Goal: Task Accomplishment & Management: Use online tool/utility

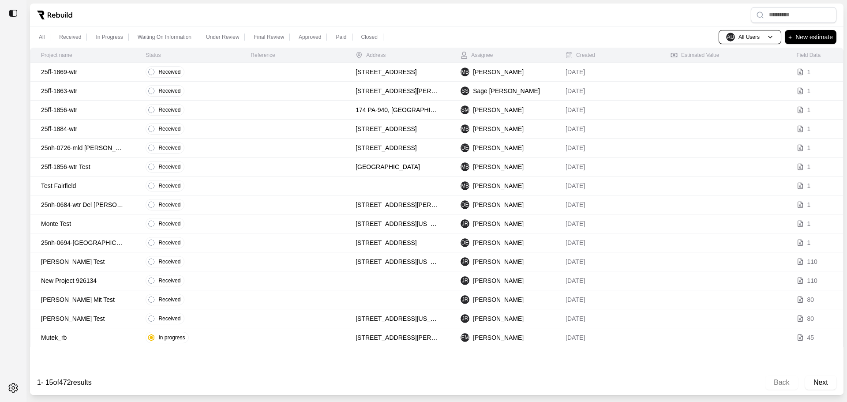
click at [257, 76] on td at bounding box center [292, 72] width 105 height 19
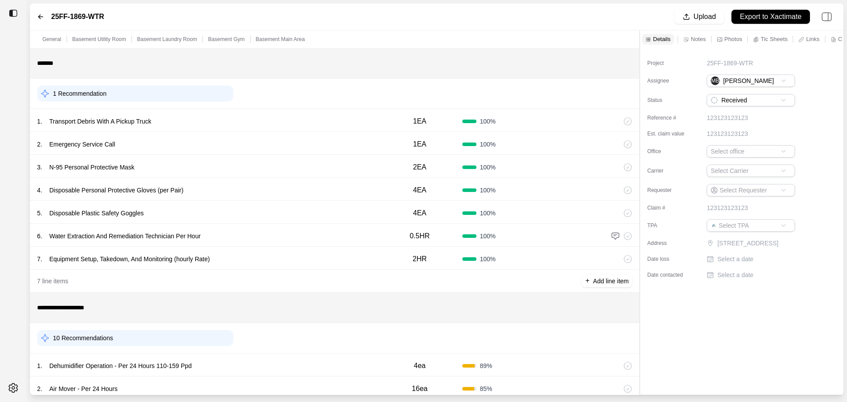
click at [42, 12] on div "25FF-1869-WTR" at bounding box center [70, 16] width 67 height 11
click at [41, 14] on icon at bounding box center [40, 16] width 7 height 7
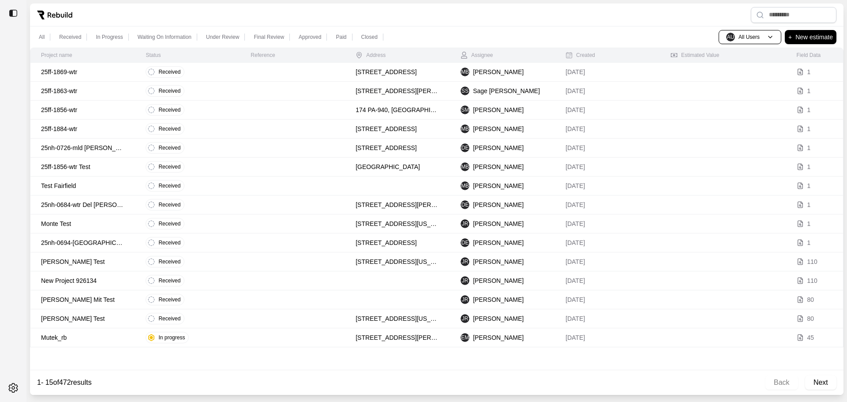
click at [96, 71] on p "25ff-1869-wtr" at bounding box center [82, 71] width 83 height 9
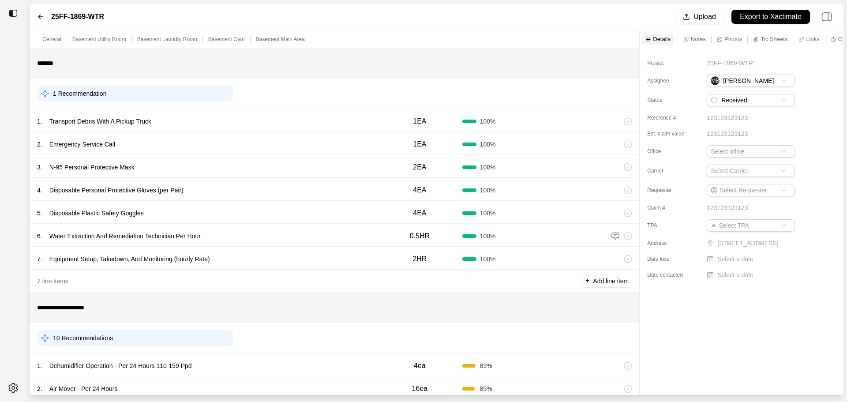
click at [87, 94] on p "1 Recommendation" at bounding box center [79, 93] width 53 height 9
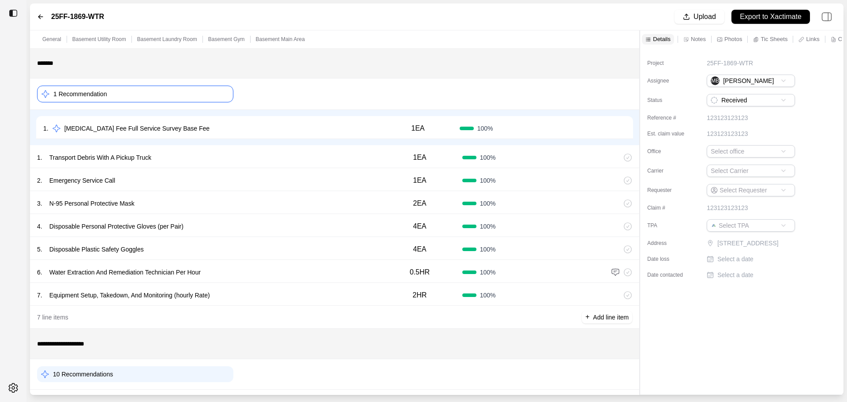
click at [88, 94] on p "1 Recommendation" at bounding box center [79, 94] width 53 height 9
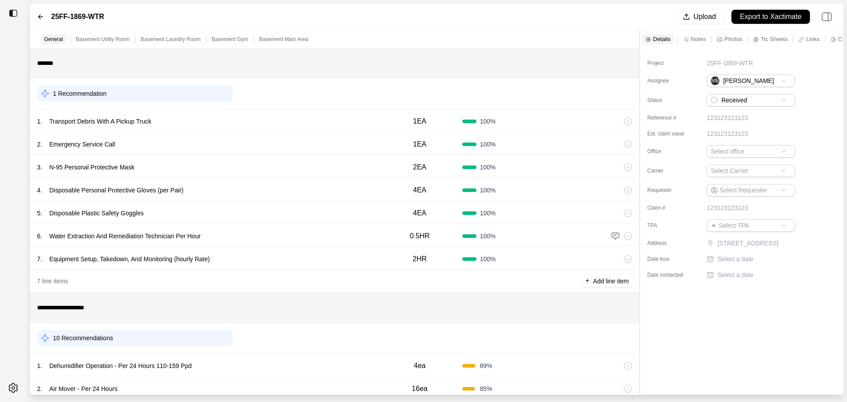
click at [76, 92] on p "1 Recommendation" at bounding box center [79, 93] width 53 height 9
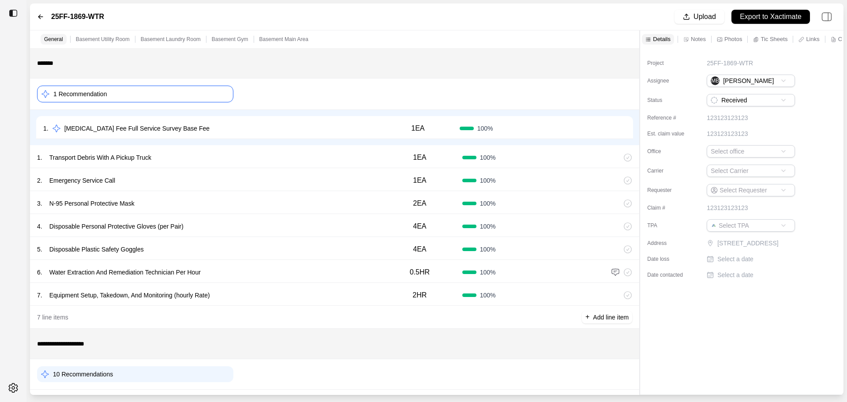
click at [56, 128] on icon at bounding box center [56, 128] width 9 height 9
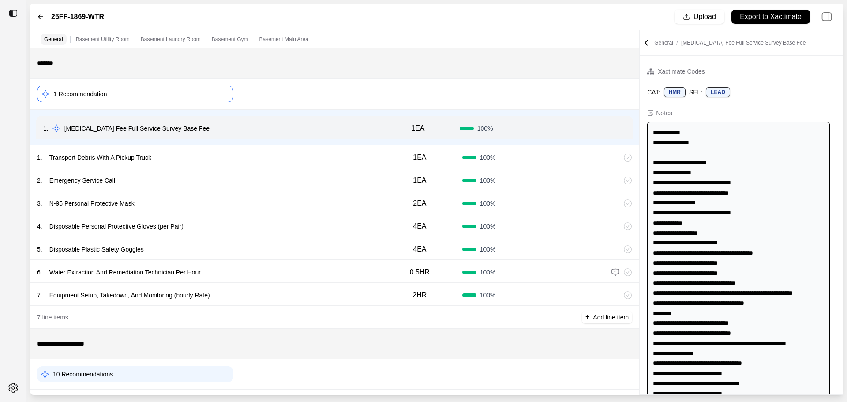
click at [602, 129] on button "Confirm" at bounding box center [600, 128] width 29 height 14
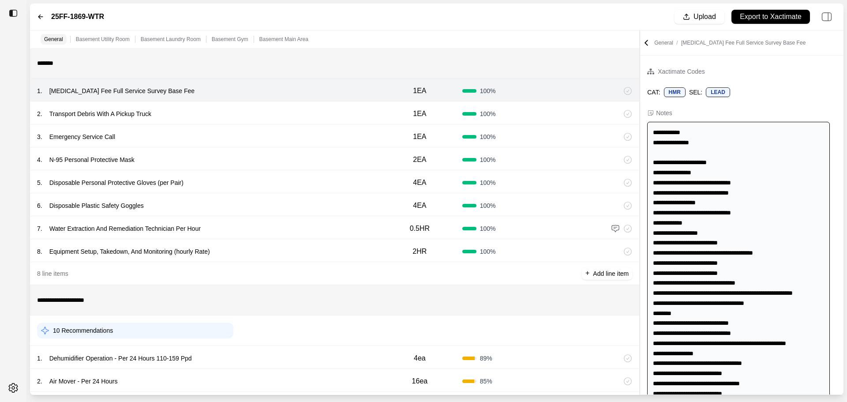
click at [418, 92] on p "1EA" at bounding box center [419, 91] width 13 height 11
click at [412, 91] on input "***" at bounding box center [419, 90] width 31 height 11
type input "***"
click at [470, 34] on div "General Basement Utility Room Basement Laundry Room Basement Gym Basement Main …" at bounding box center [334, 39] width 609 height 18
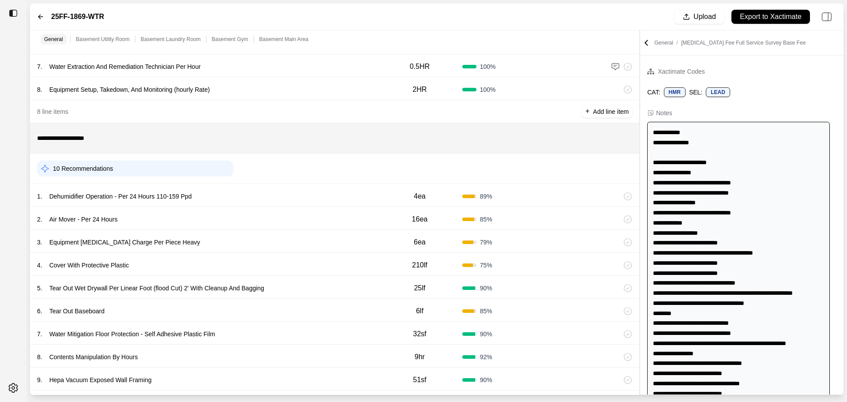
scroll to position [176, 0]
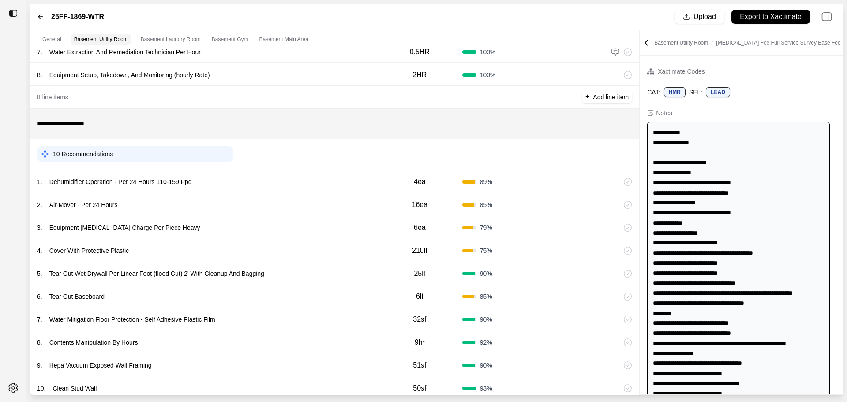
click at [73, 155] on p "10 Recommendations" at bounding box center [83, 153] width 60 height 9
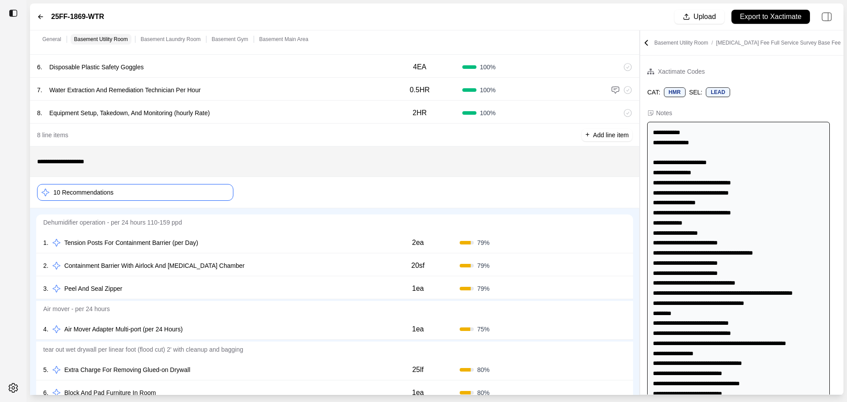
scroll to position [88, 0]
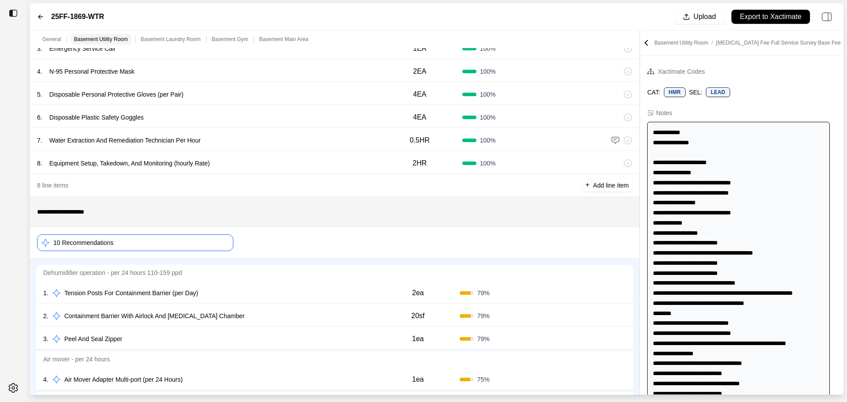
click at [109, 242] on p "10 Recommendations" at bounding box center [83, 242] width 60 height 9
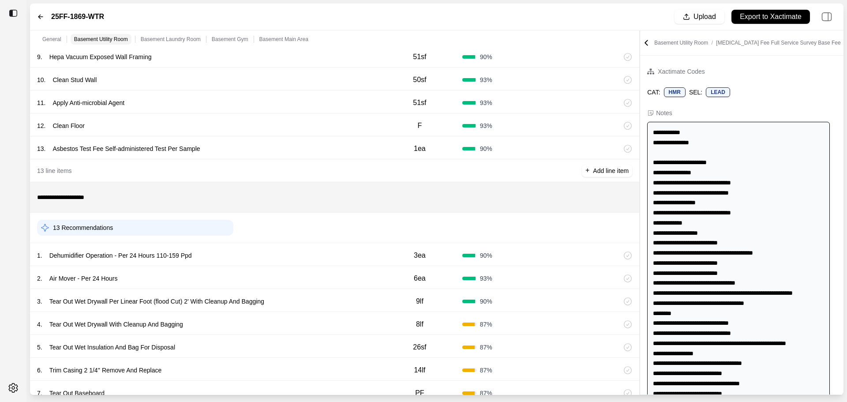
scroll to position [485, 0]
click at [169, 233] on div "13 Recommendations" at bounding box center [135, 227] width 196 height 16
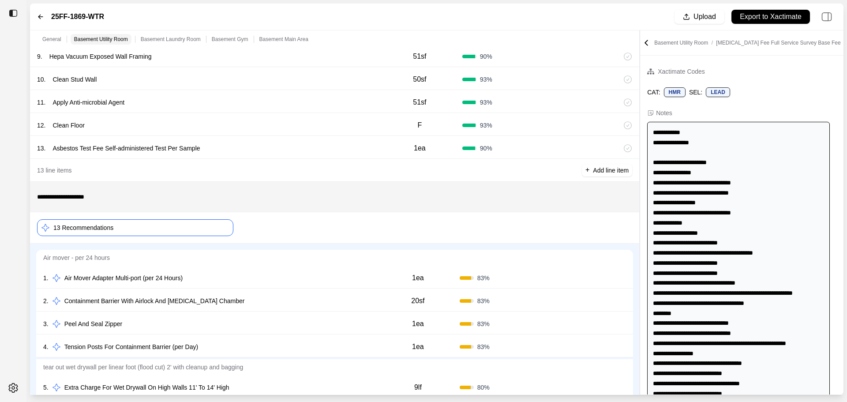
click at [126, 230] on div "13 Recommendations" at bounding box center [135, 227] width 196 height 17
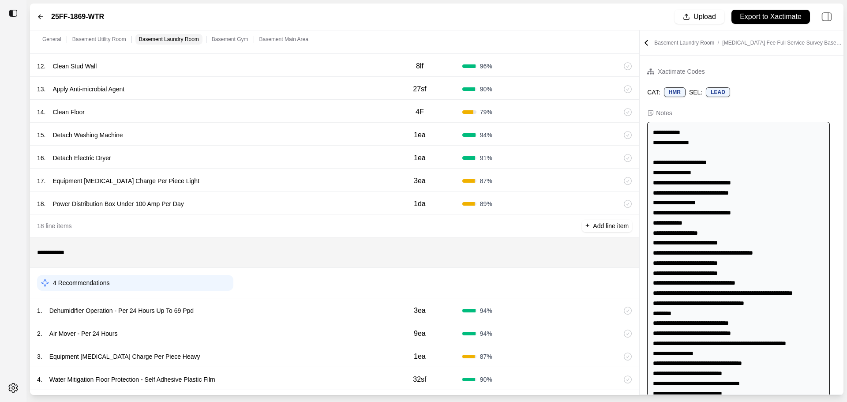
scroll to position [970, 0]
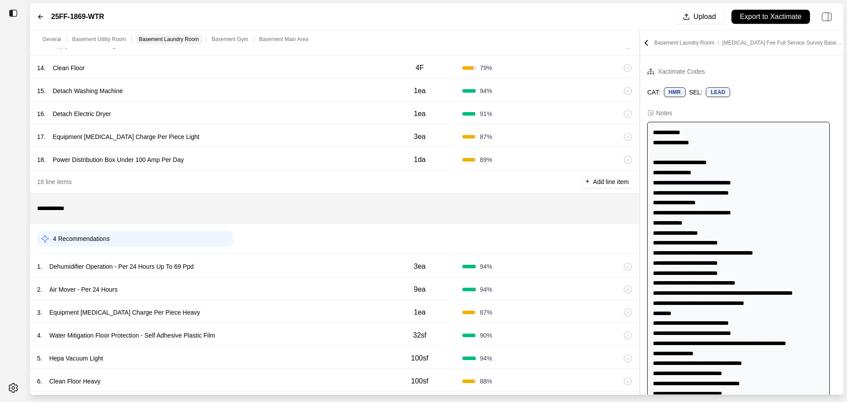
click at [132, 162] on p "Power Distribution Box Under 100 Amp Per Day" at bounding box center [118, 159] width 138 height 12
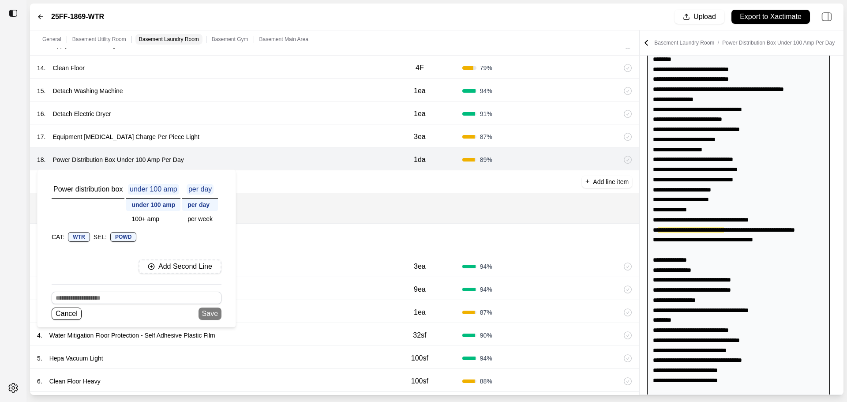
scroll to position [489, 0]
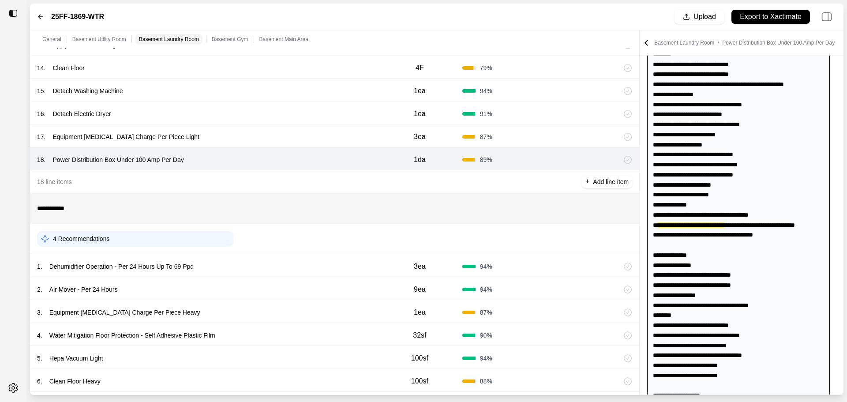
click at [132, 162] on p "Power Distribution Box Under 100 Amp Per Day" at bounding box center [118, 159] width 138 height 12
click at [7, 157] on div at bounding box center [13, 201] width 26 height 402
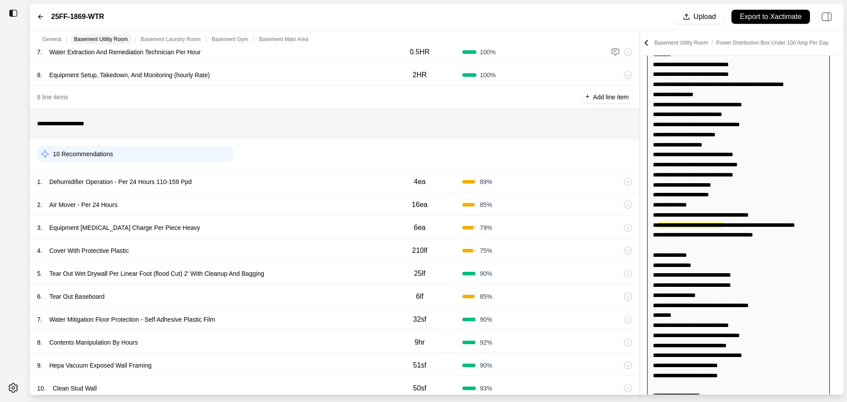
scroll to position [220, 0]
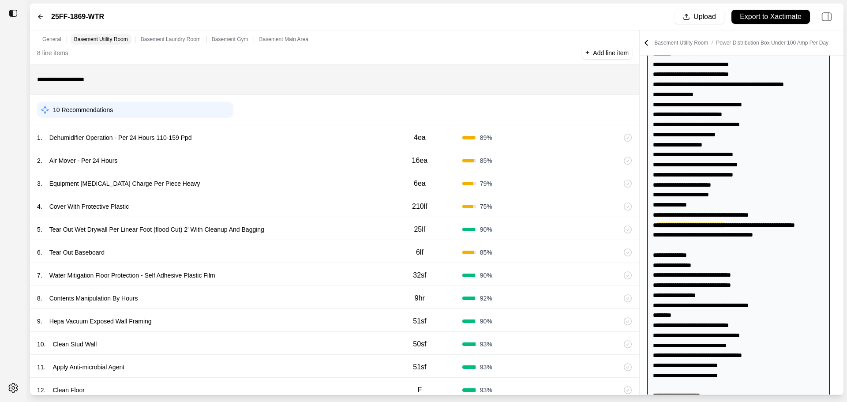
click at [476, 139] on div "89 %" at bounding box center [504, 137] width 85 height 9
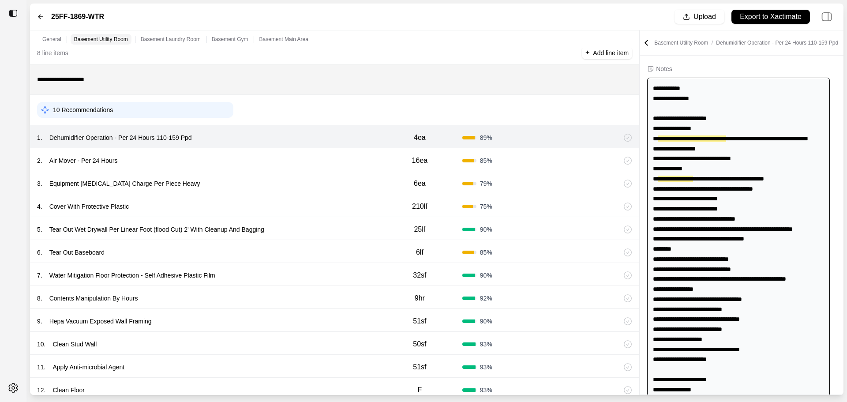
scroll to position [0, 0]
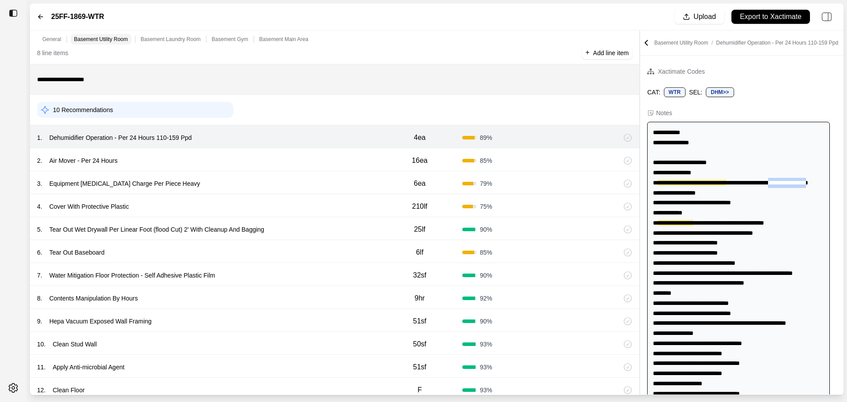
drag, startPoint x: 697, startPoint y: 193, endPoint x: 741, endPoint y: 190, distance: 44.2
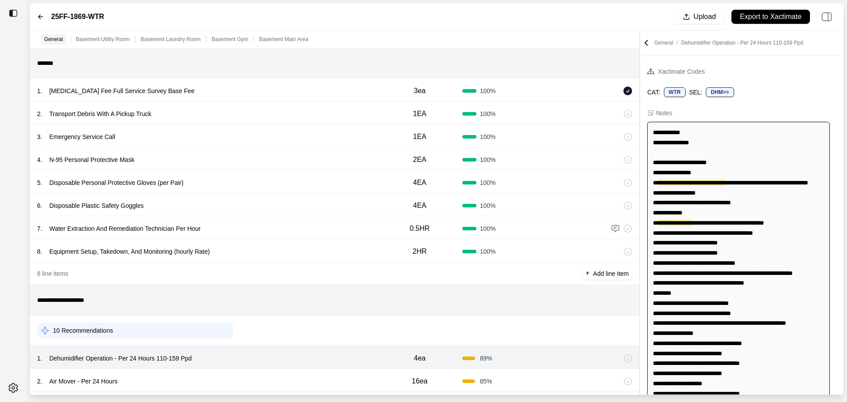
click at [647, 41] on icon at bounding box center [646, 42] width 9 height 9
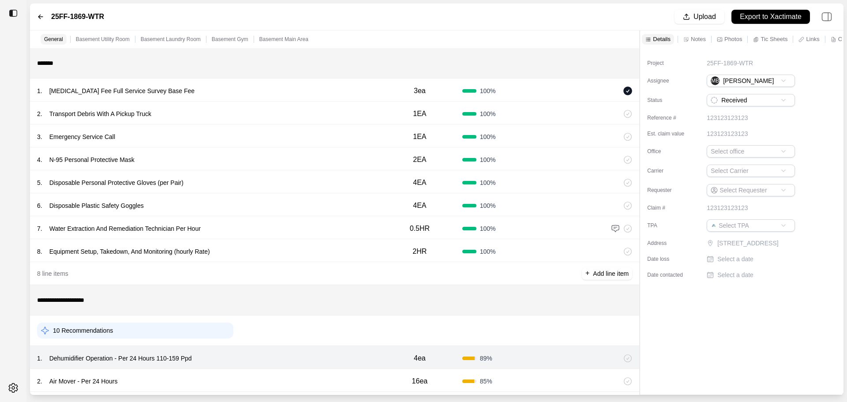
click at [736, 80] on html "**********" at bounding box center [423, 201] width 847 height 402
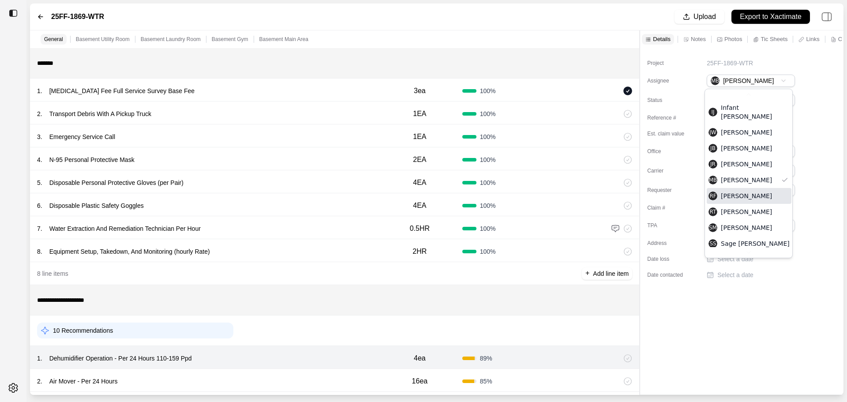
scroll to position [167, 0]
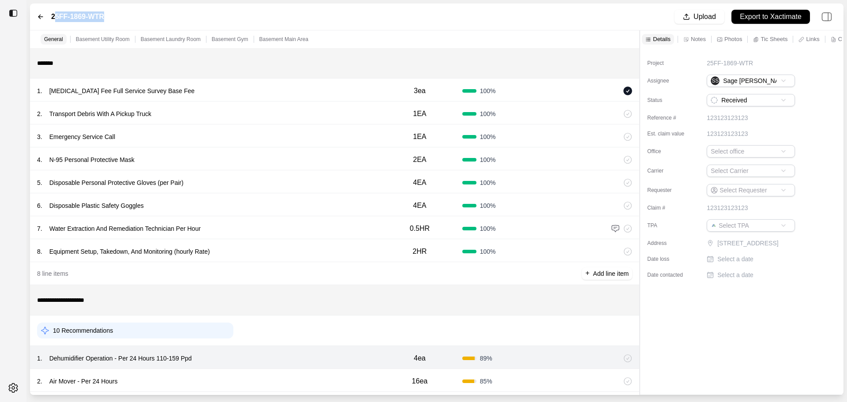
drag, startPoint x: 56, startPoint y: 16, endPoint x: 103, endPoint y: 14, distance: 47.2
click at [103, 14] on label "25FF-1869-WTR" at bounding box center [77, 16] width 53 height 11
click at [824, 101] on div "Project 25FF-1869-WTR Assignee SS Sage [PERSON_NAME] Status Received Reference …" at bounding box center [741, 165] width 203 height 235
